Goal: Check status

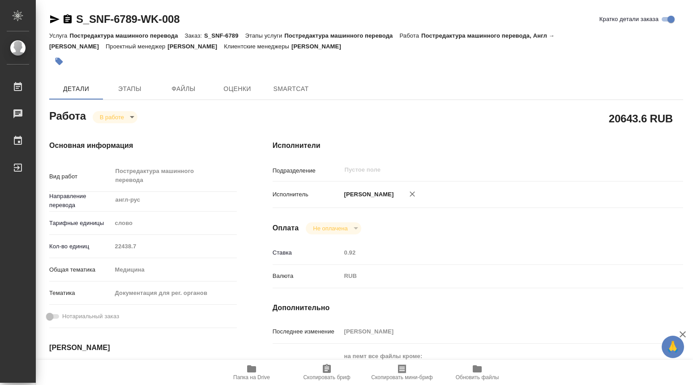
type textarea "x"
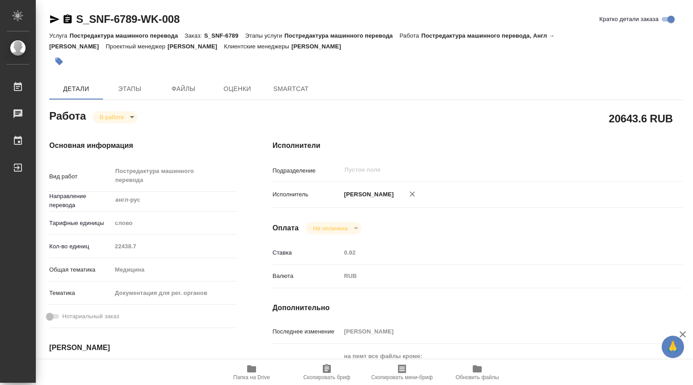
type textarea "x"
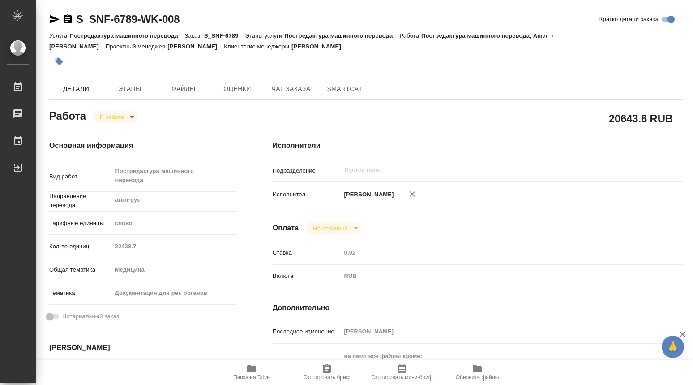
click at [249, 364] on icon "button" at bounding box center [251, 368] width 11 height 11
type textarea "x"
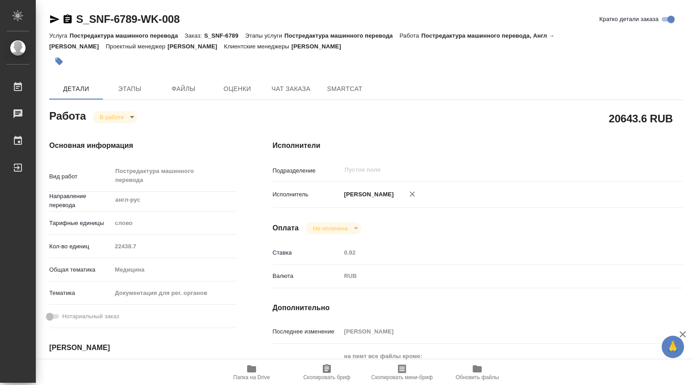
type textarea "x"
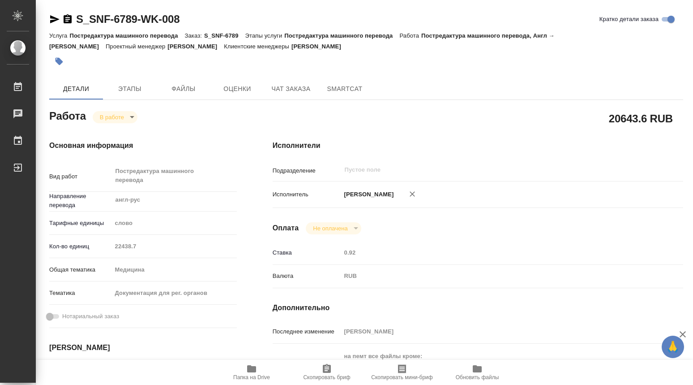
type textarea "x"
drag, startPoint x: 129, startPoint y: 88, endPoint x: 201, endPoint y: 136, distance: 85.8
click at [129, 88] on span "Этапы" at bounding box center [129, 88] width 43 height 11
